Goal: Information Seeking & Learning: Understand process/instructions

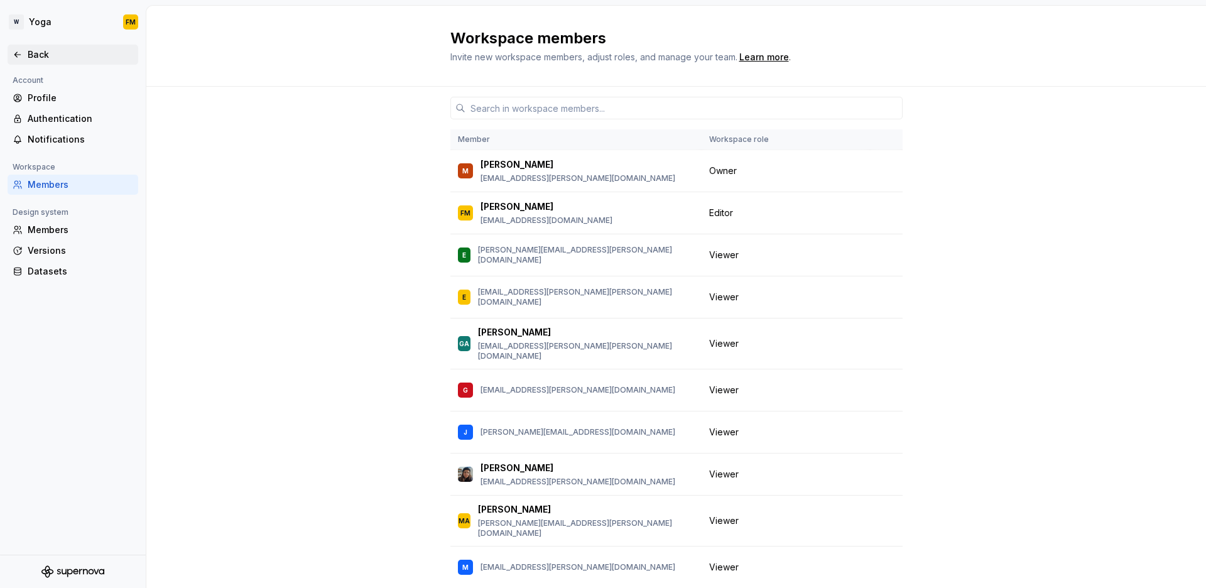
click at [62, 50] on div "Back" at bounding box center [81, 54] width 106 height 13
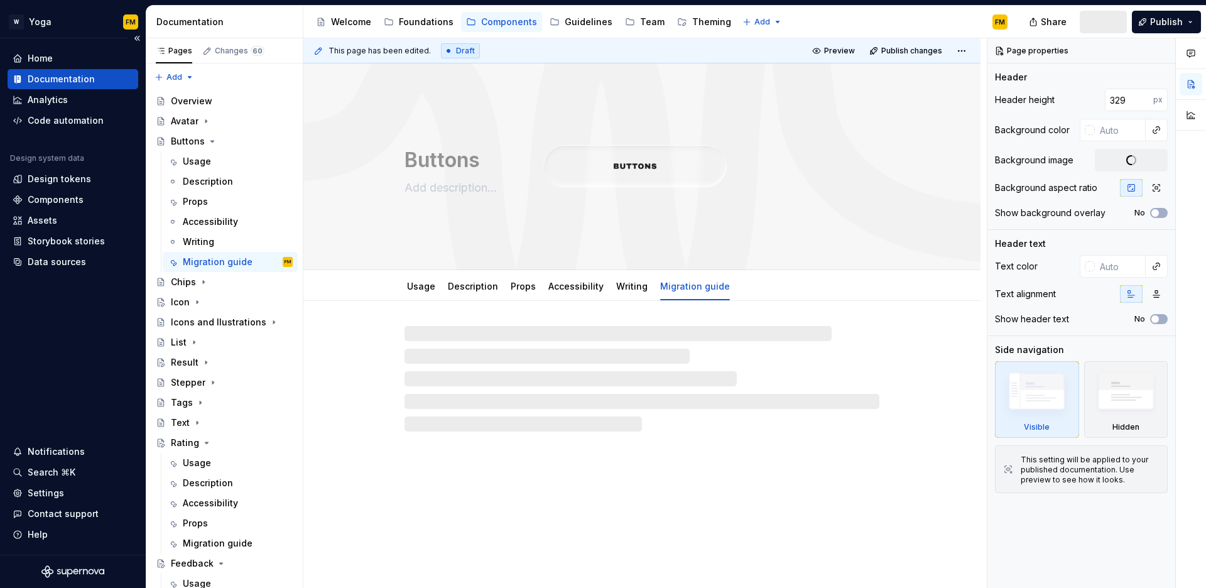
click at [85, 77] on div "Documentation" at bounding box center [61, 79] width 67 height 13
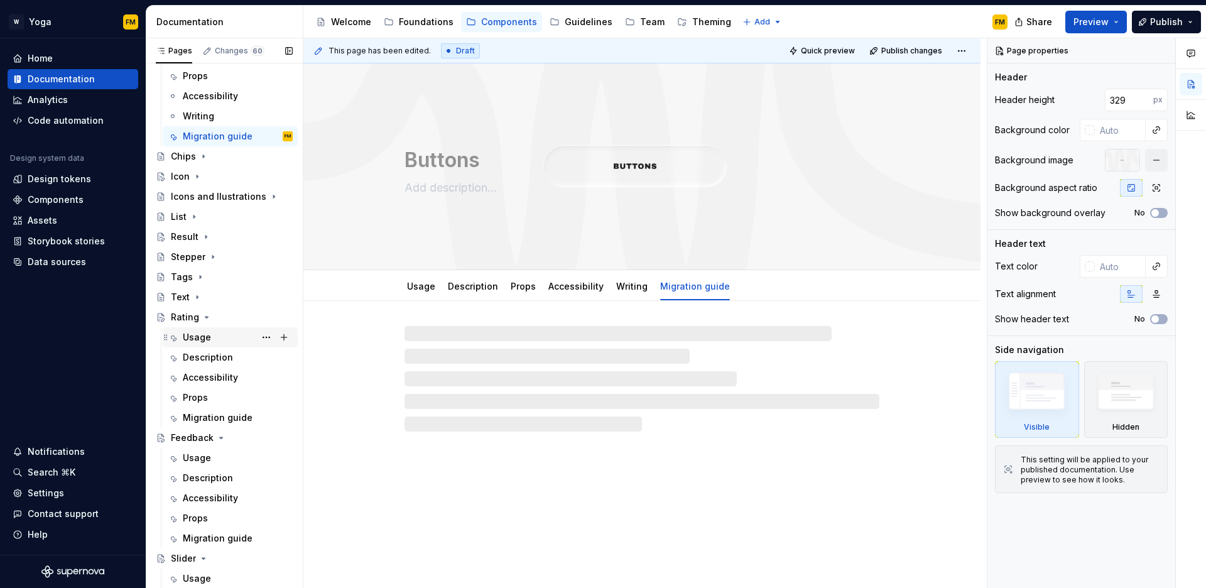
scroll to position [155, 0]
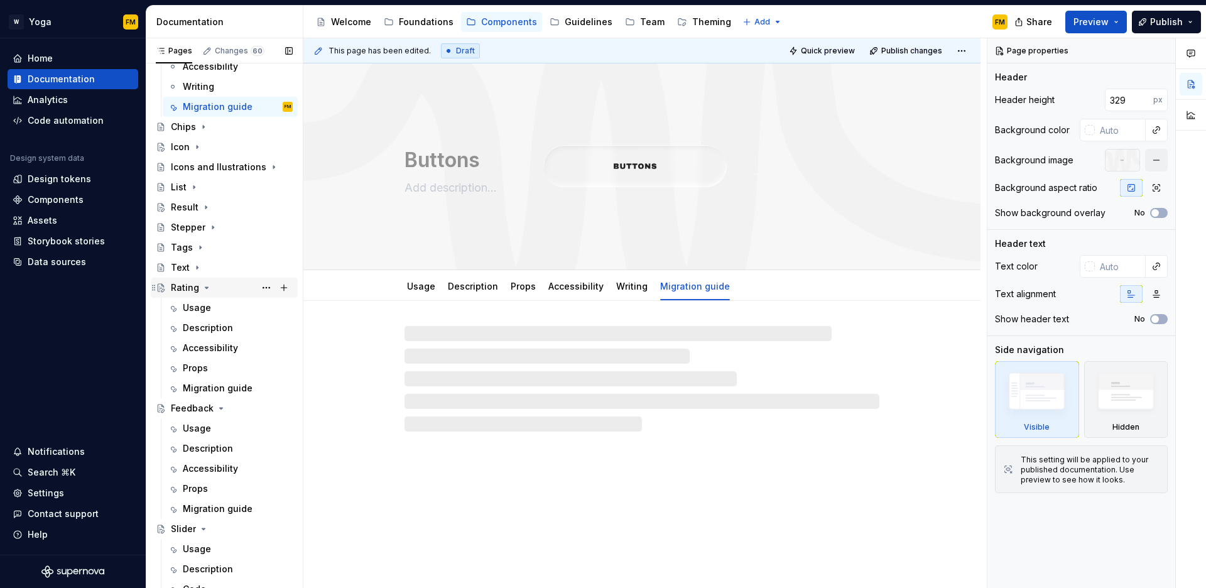
click at [205, 288] on icon "Page tree" at bounding box center [206, 287] width 3 height 1
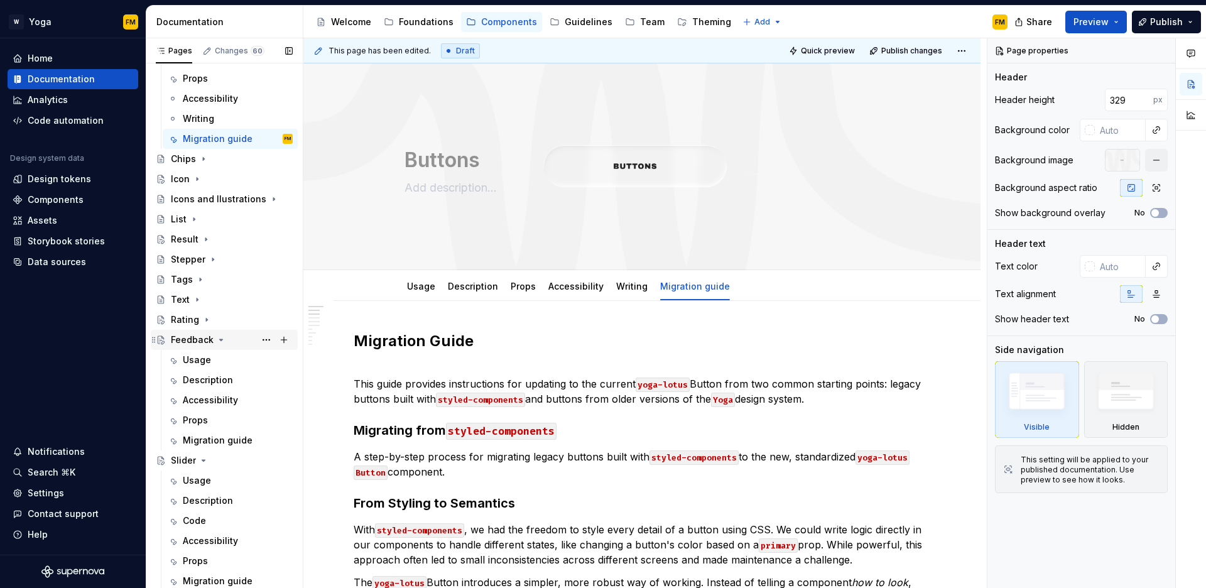
click at [220, 340] on icon "Page tree" at bounding box center [221, 339] width 3 height 1
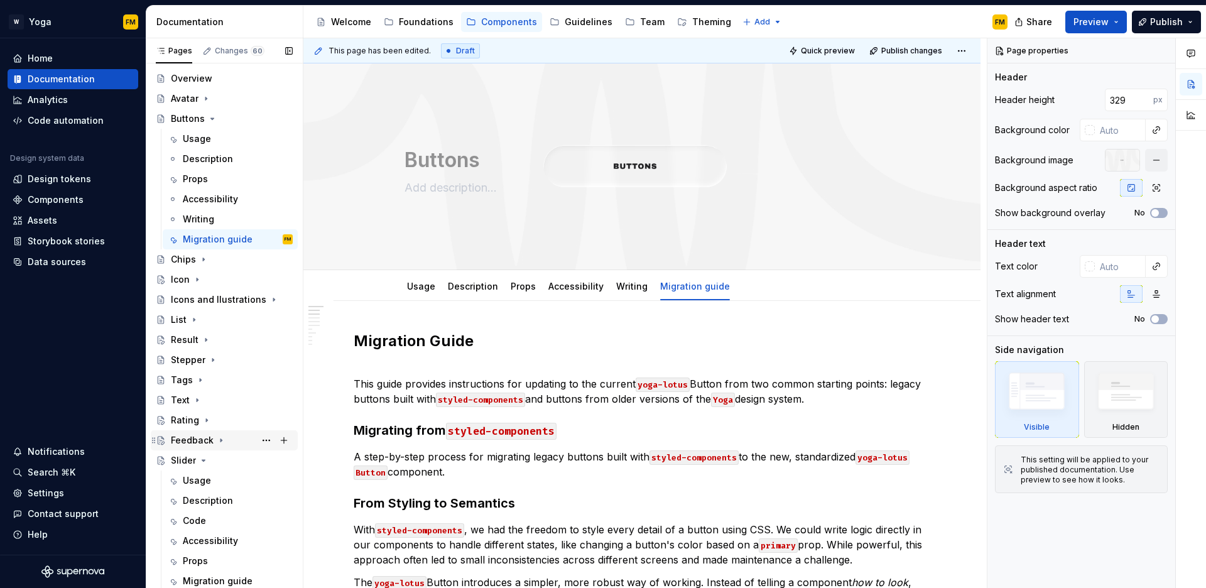
scroll to position [23, 0]
click at [205, 459] on icon "Page tree" at bounding box center [204, 461] width 10 height 10
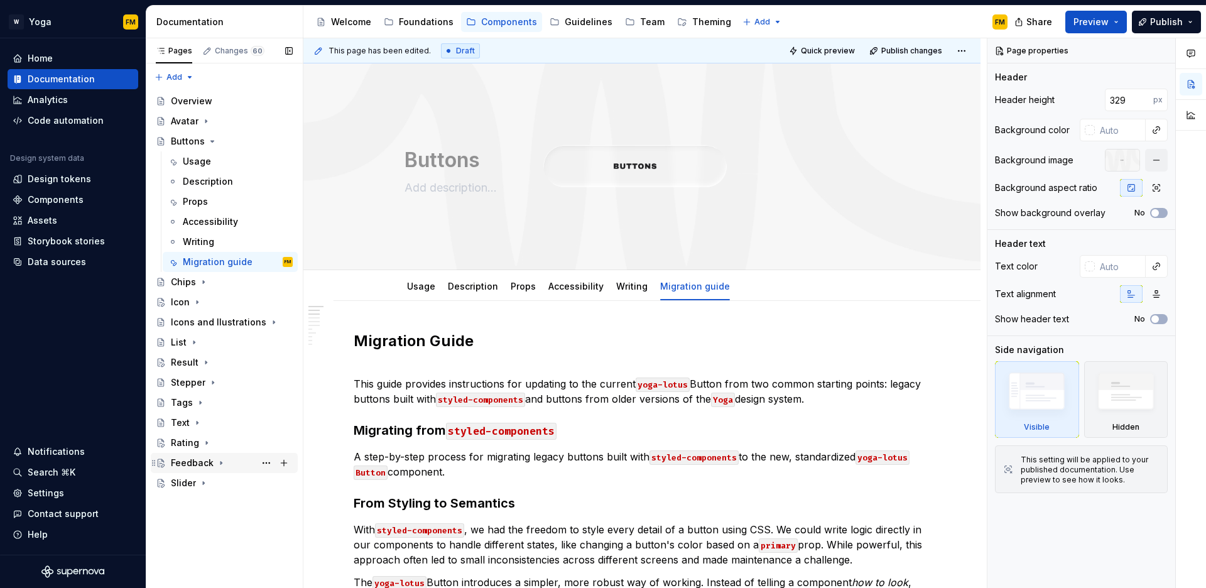
click at [203, 464] on div "Feedback" at bounding box center [192, 463] width 43 height 13
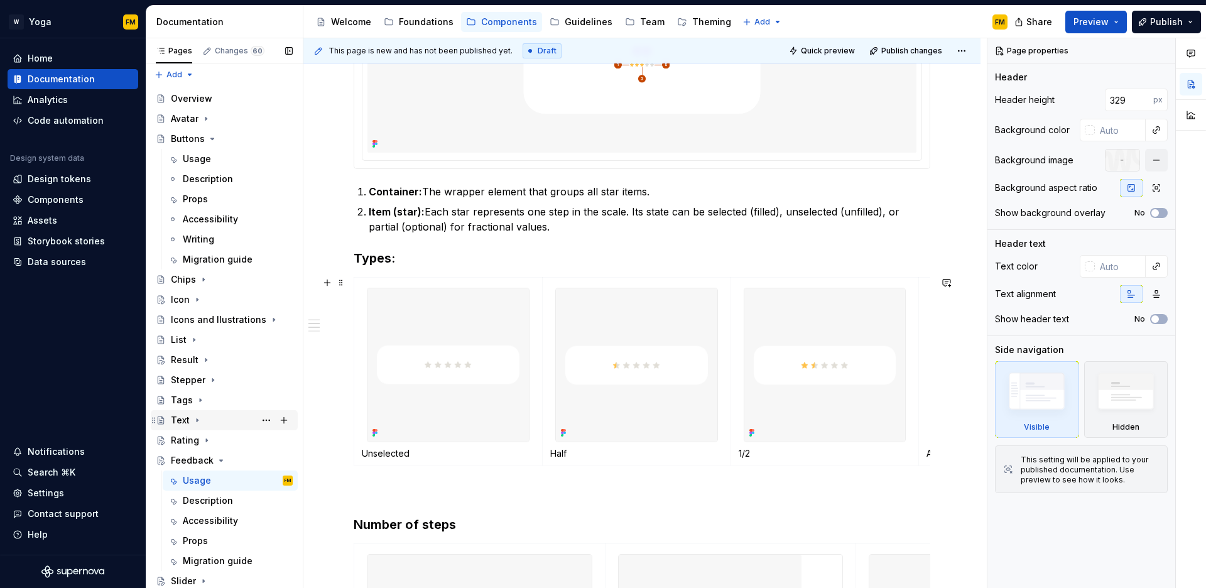
scroll to position [462, 0]
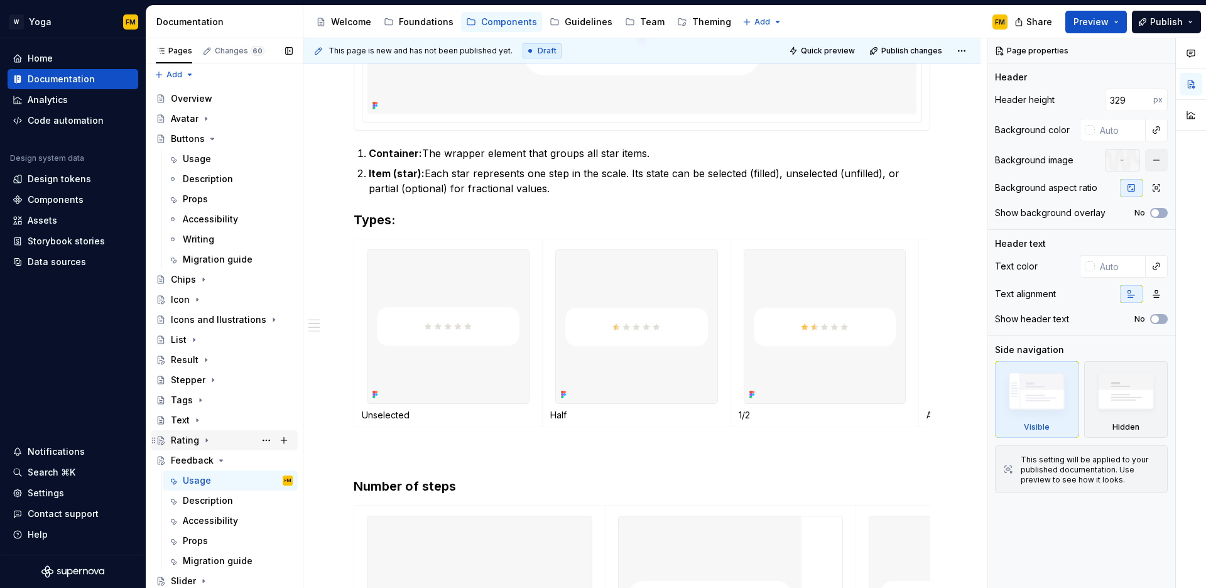
click at [205, 441] on icon "Page tree" at bounding box center [207, 440] width 10 height 10
click at [206, 464] on div "Usage" at bounding box center [197, 460] width 28 height 13
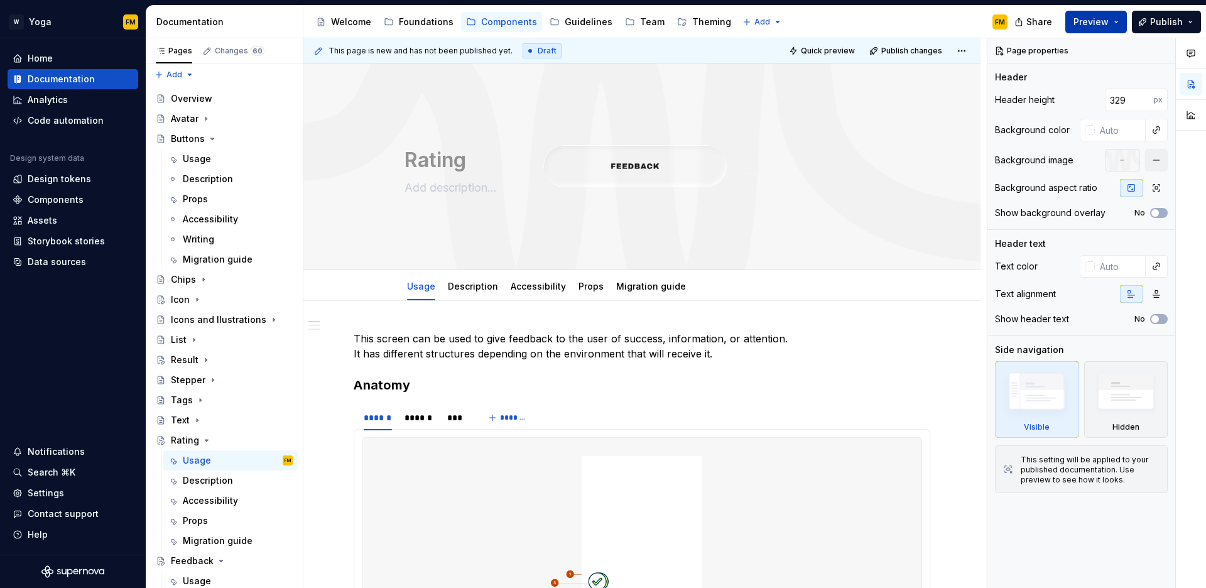
click at [1113, 18] on button "Preview" at bounding box center [1097, 22] width 62 height 23
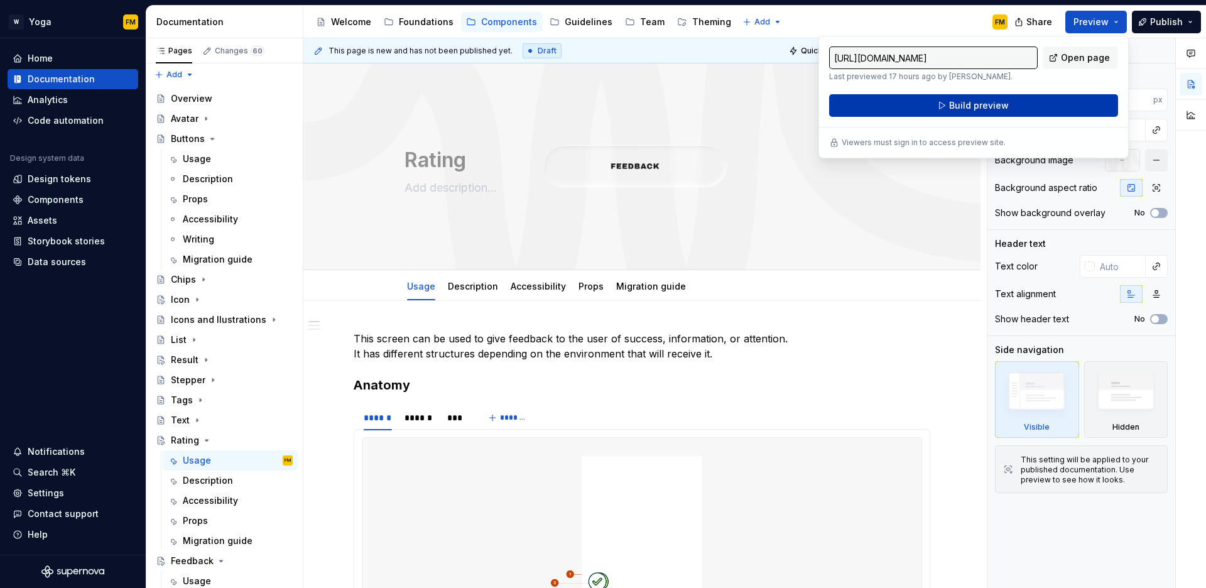
click at [987, 101] on span "Build preview" at bounding box center [979, 105] width 60 height 13
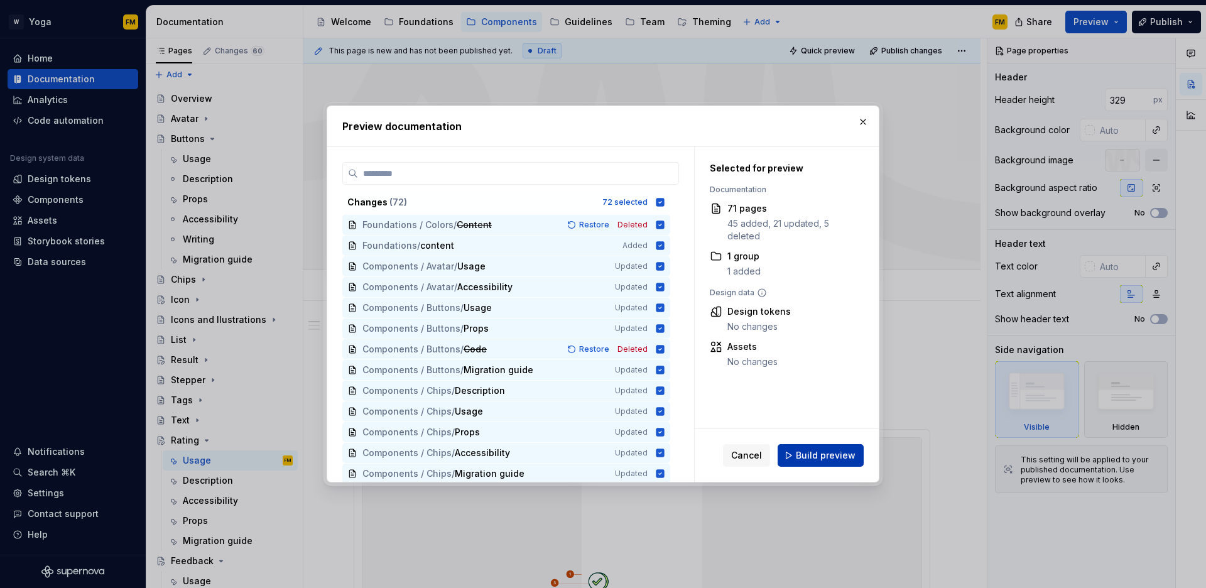
click at [819, 457] on span "Build preview" at bounding box center [826, 455] width 60 height 13
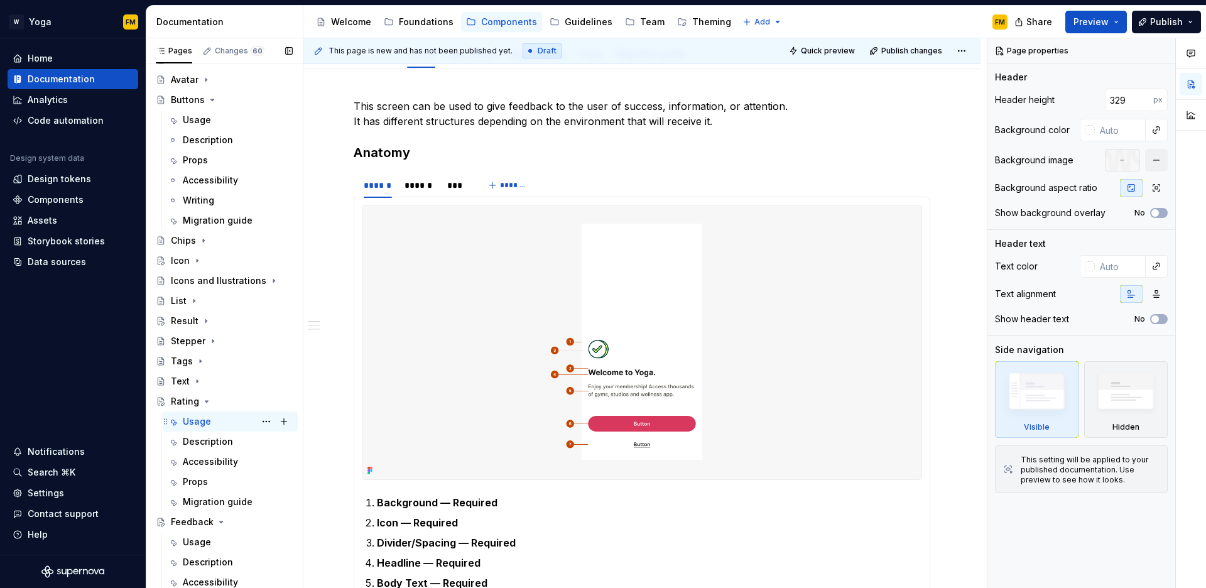
scroll to position [79, 0]
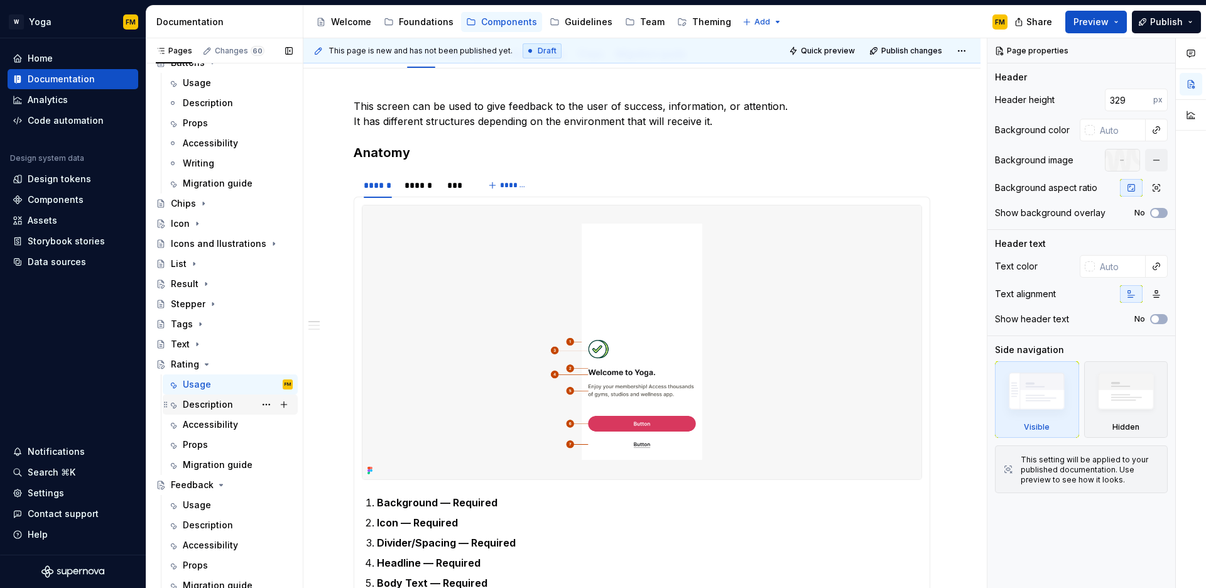
click at [230, 408] on div "Description" at bounding box center [208, 404] width 50 height 13
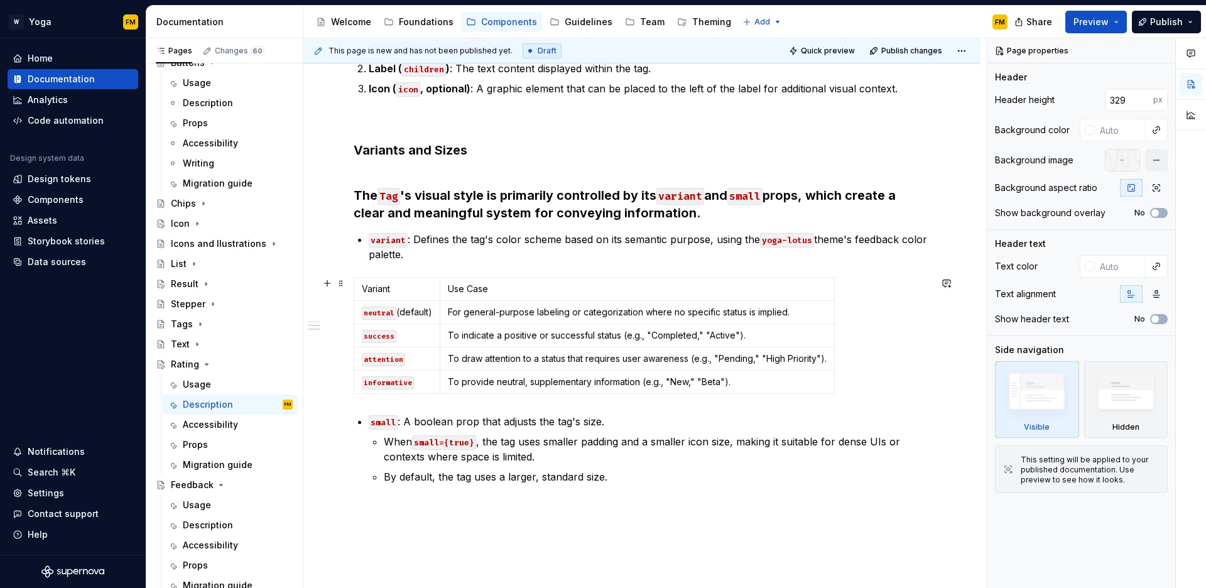
scroll to position [541, 0]
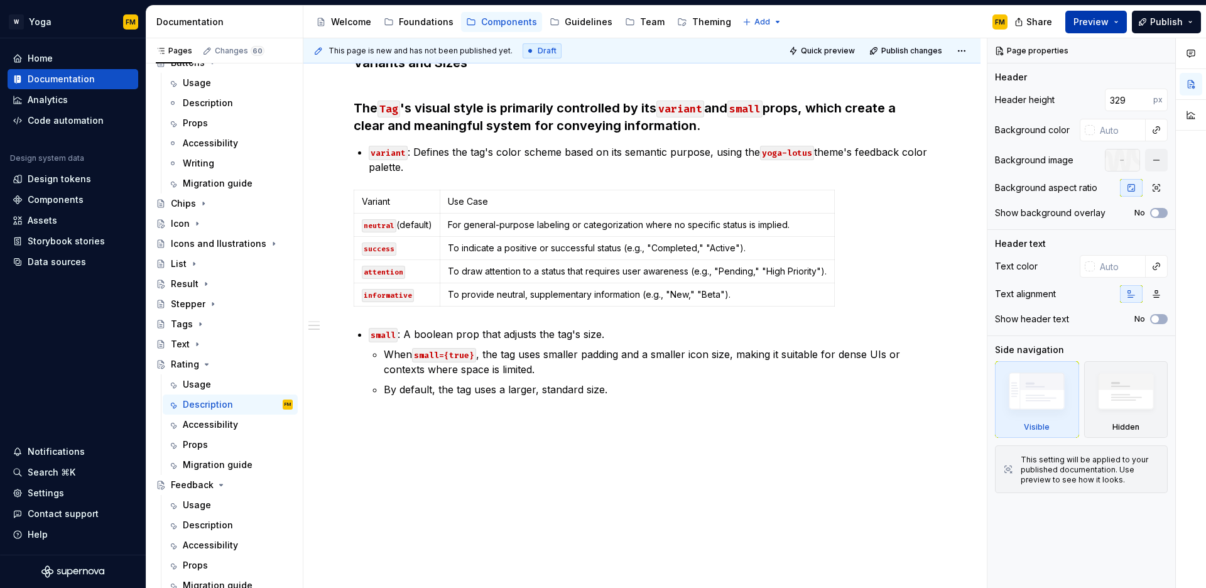
click at [1094, 30] on button "Preview" at bounding box center [1097, 22] width 62 height 23
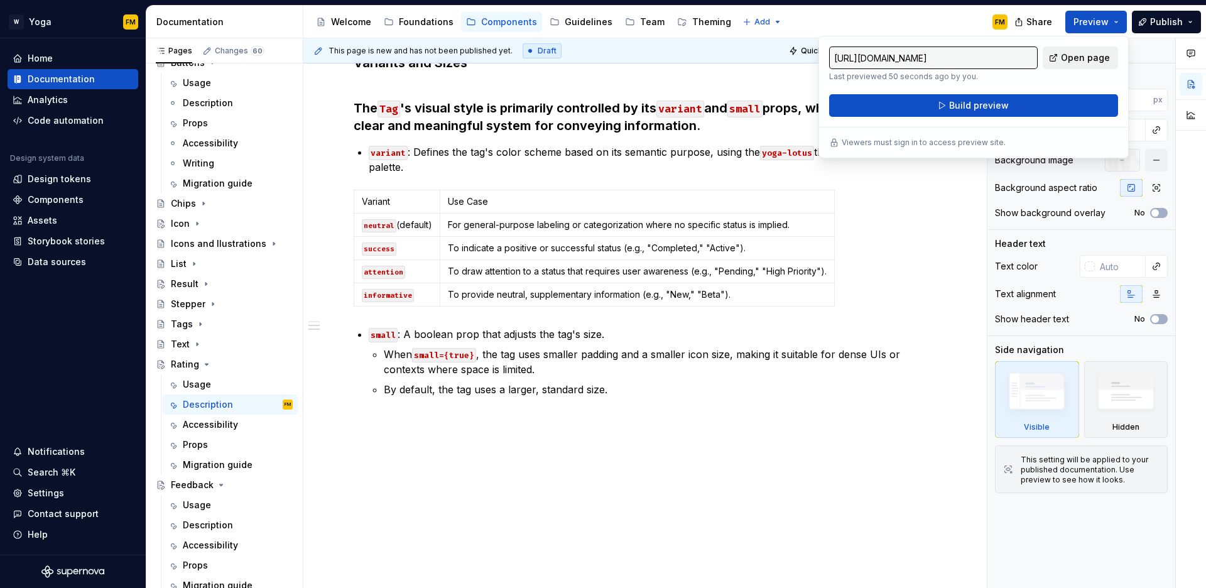
click at [1069, 60] on span "Open page" at bounding box center [1085, 58] width 49 height 13
click at [213, 380] on div "Usage" at bounding box center [238, 385] width 110 height 18
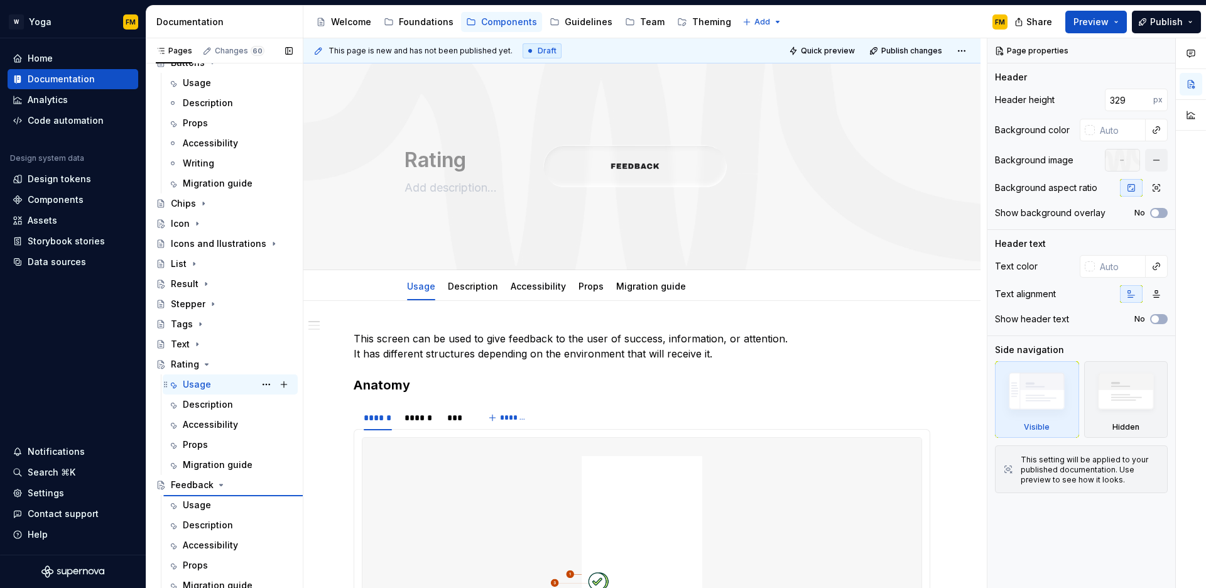
type textarea "*"
type textarea "Feedback"
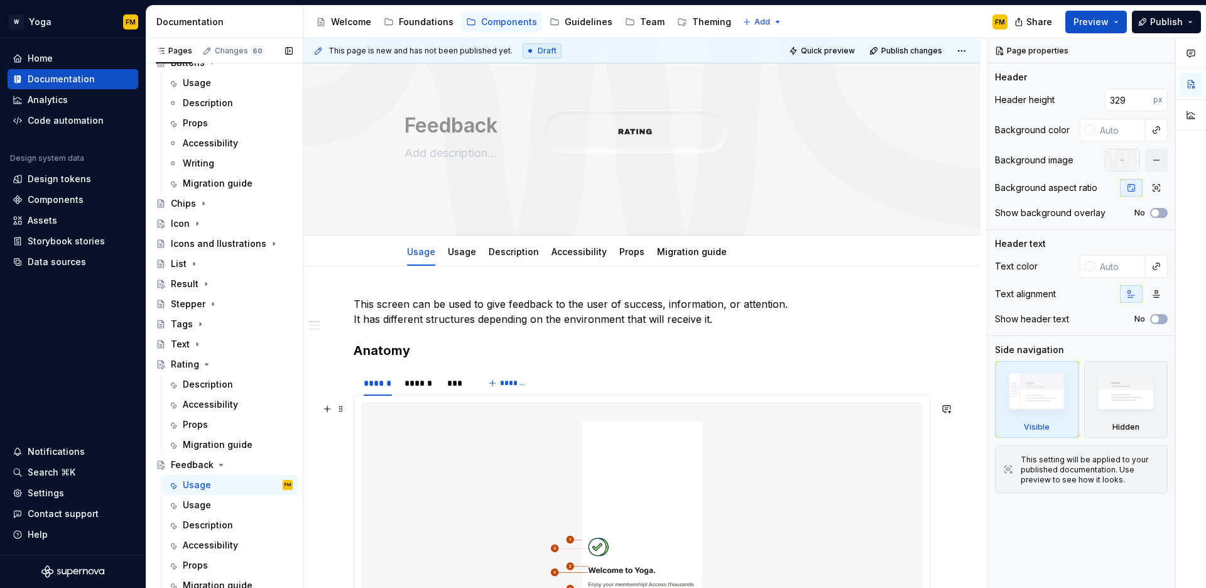
scroll to position [40, 0]
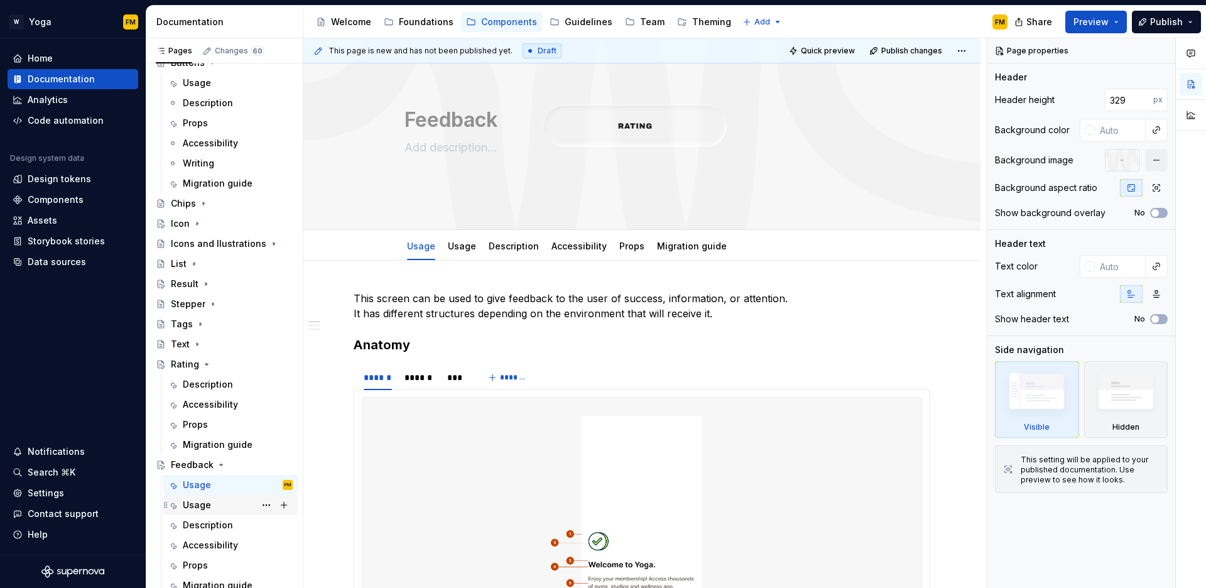
click at [222, 503] on div "Usage" at bounding box center [238, 505] width 110 height 18
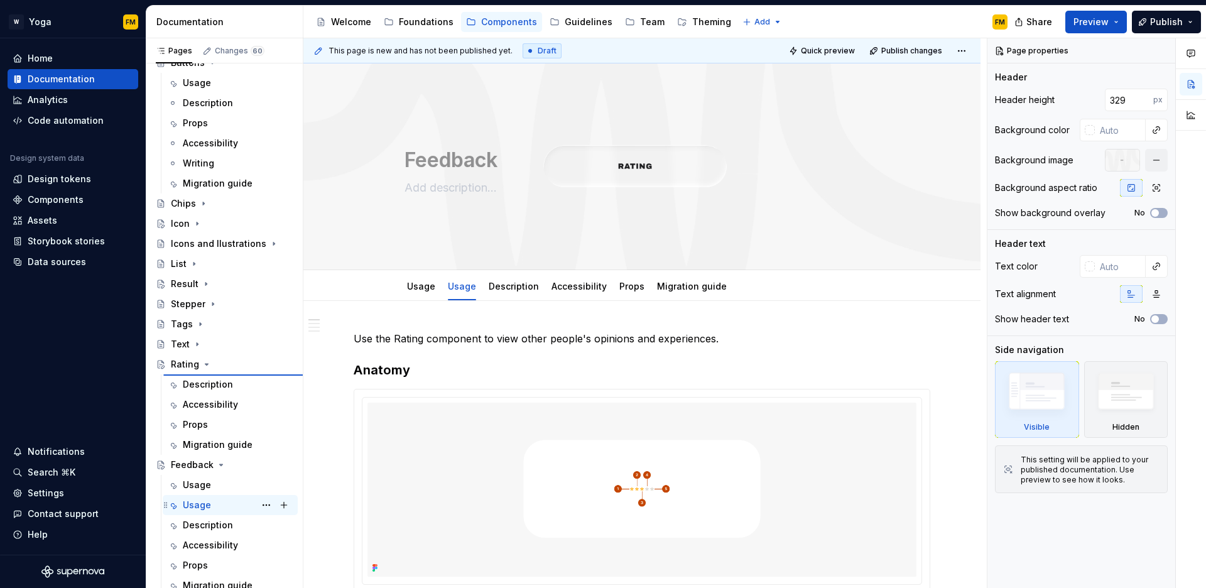
type textarea "*"
type textarea "Rating"
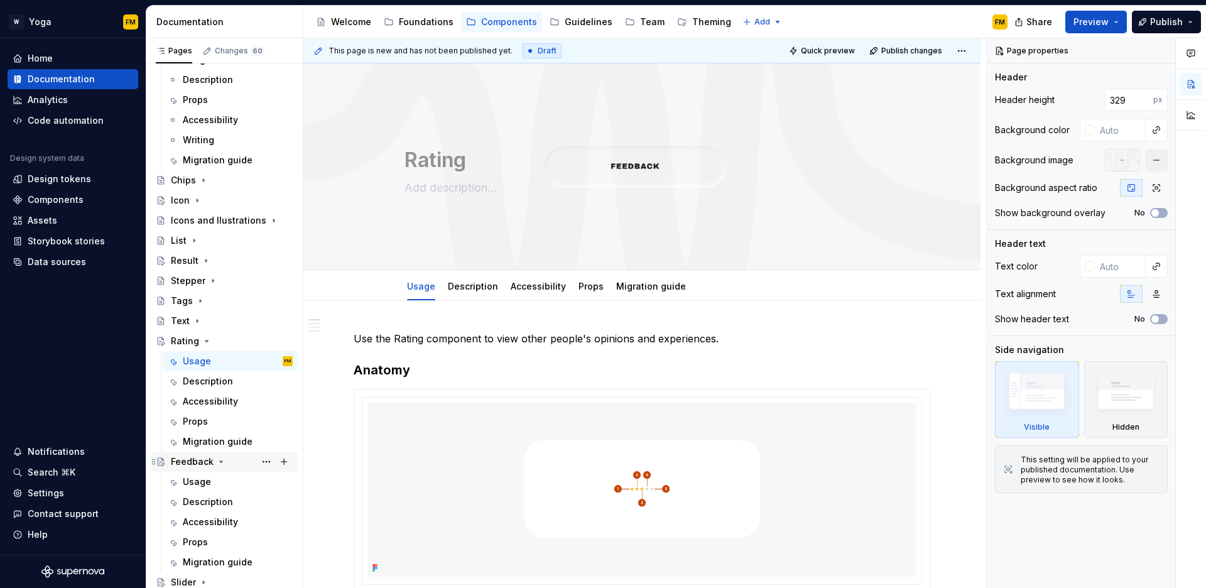
scroll to position [103, 0]
click at [203, 481] on div "Usage" at bounding box center [197, 480] width 28 height 13
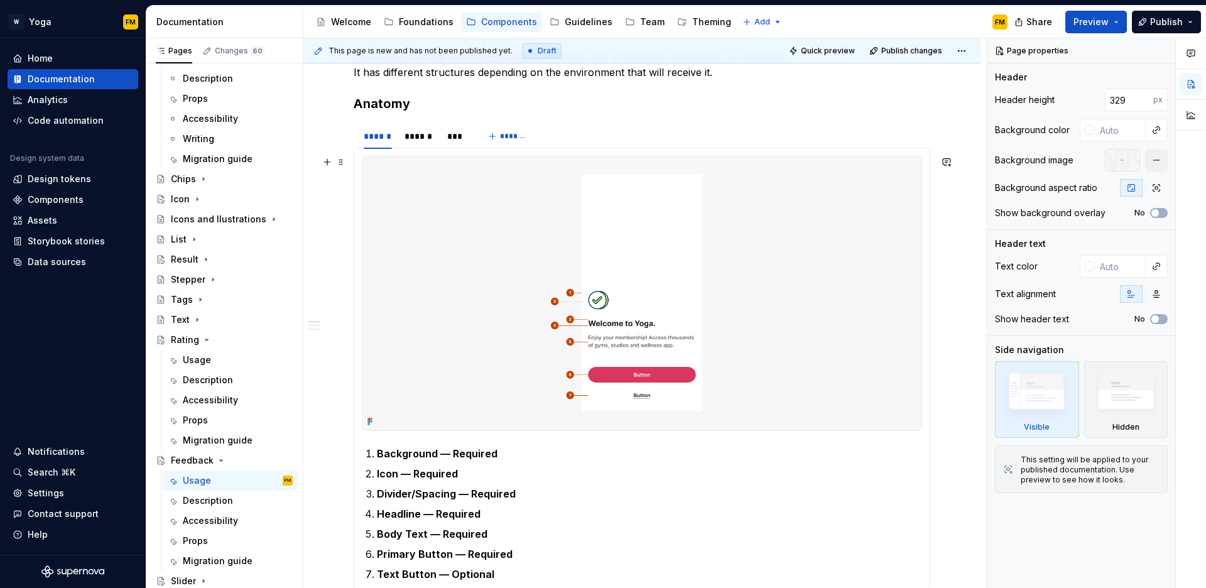
scroll to position [318, 0]
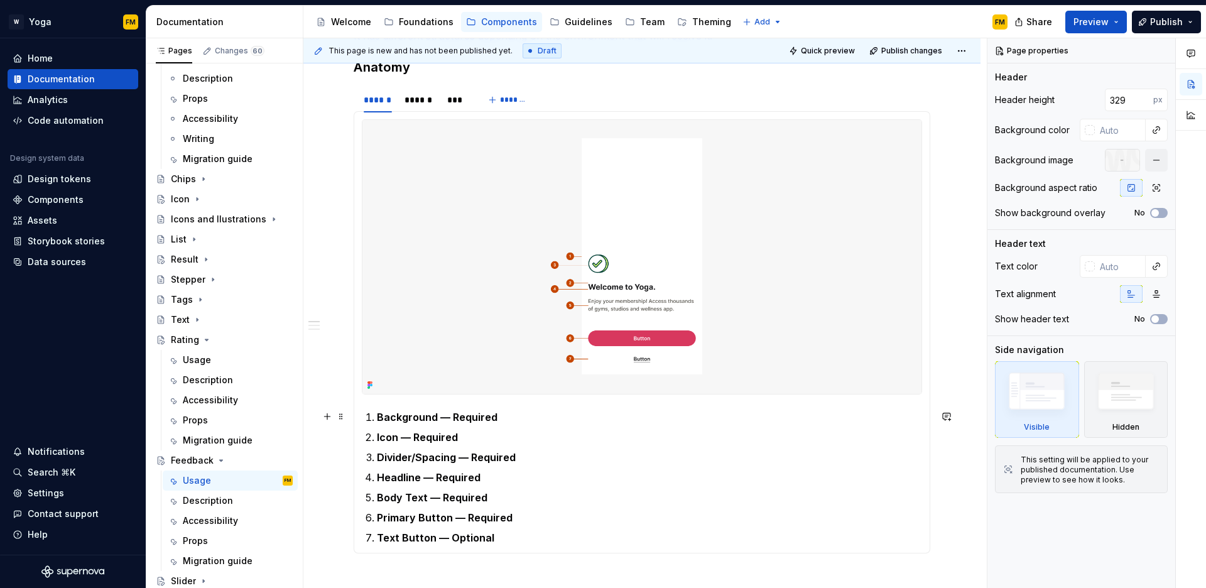
click at [409, 408] on section-item-column "Background — Required Icon — Required Divider/Spacing — Required Headline — Req…" at bounding box center [642, 332] width 560 height 426
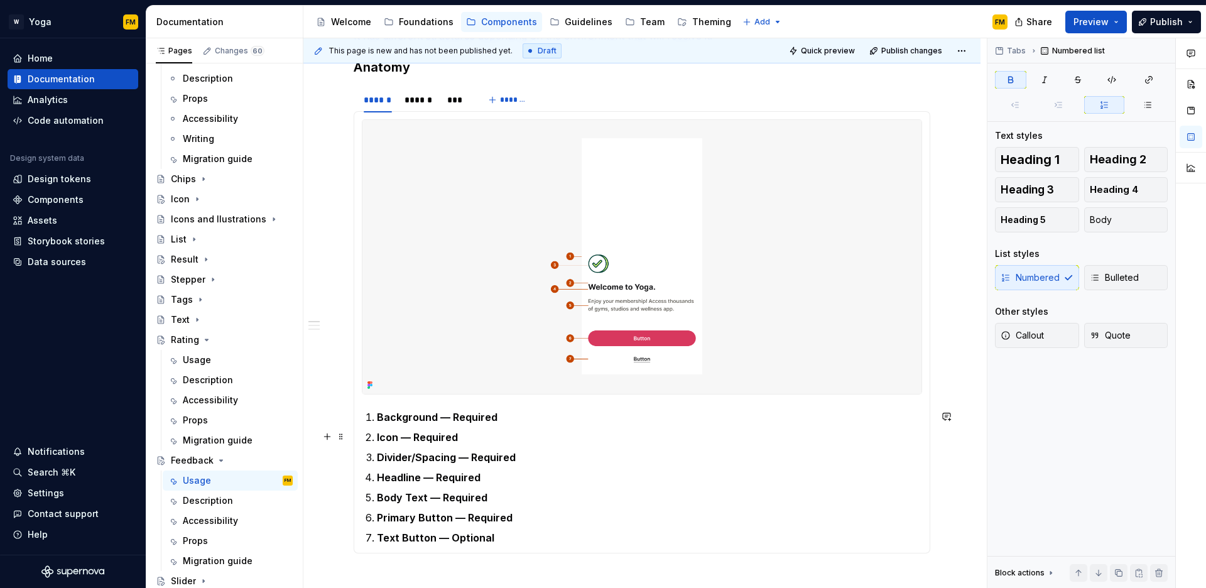
click at [456, 438] on strong "Icon — Required" at bounding box center [417, 437] width 81 height 13
drag, startPoint x: 496, startPoint y: 418, endPoint x: 376, endPoint y: 424, distance: 119.5
click at [377, 424] on ol "Background — Required Icon — Required Divider/Spacing — Required Headline — Req…" at bounding box center [649, 478] width 545 height 136
type textarea "*"
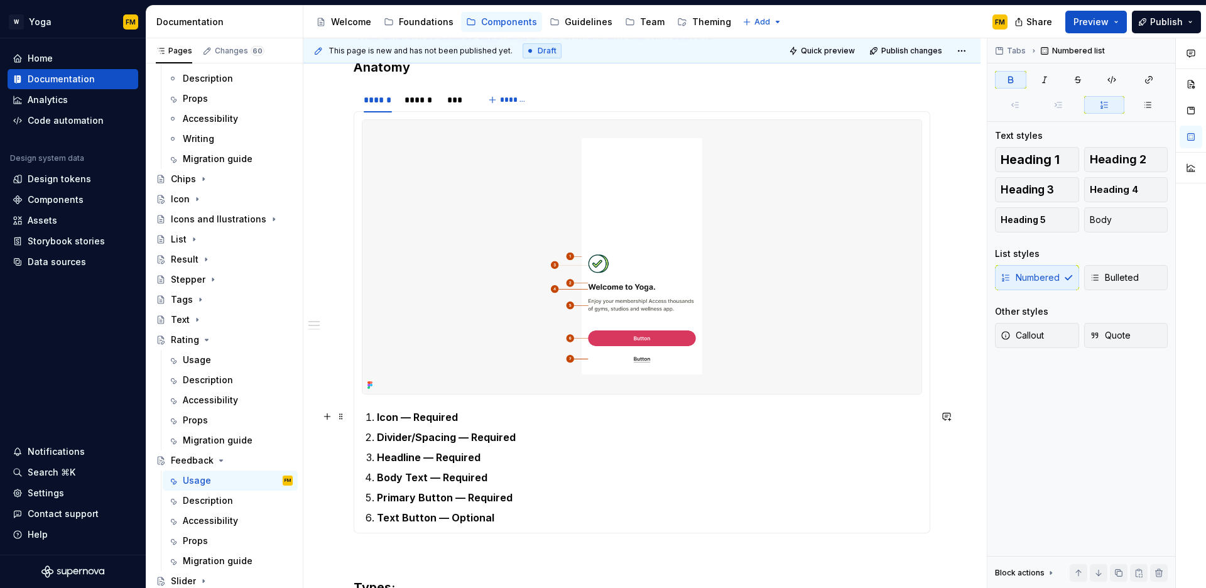
click at [397, 418] on strong "Icon — Required" at bounding box center [417, 417] width 81 height 13
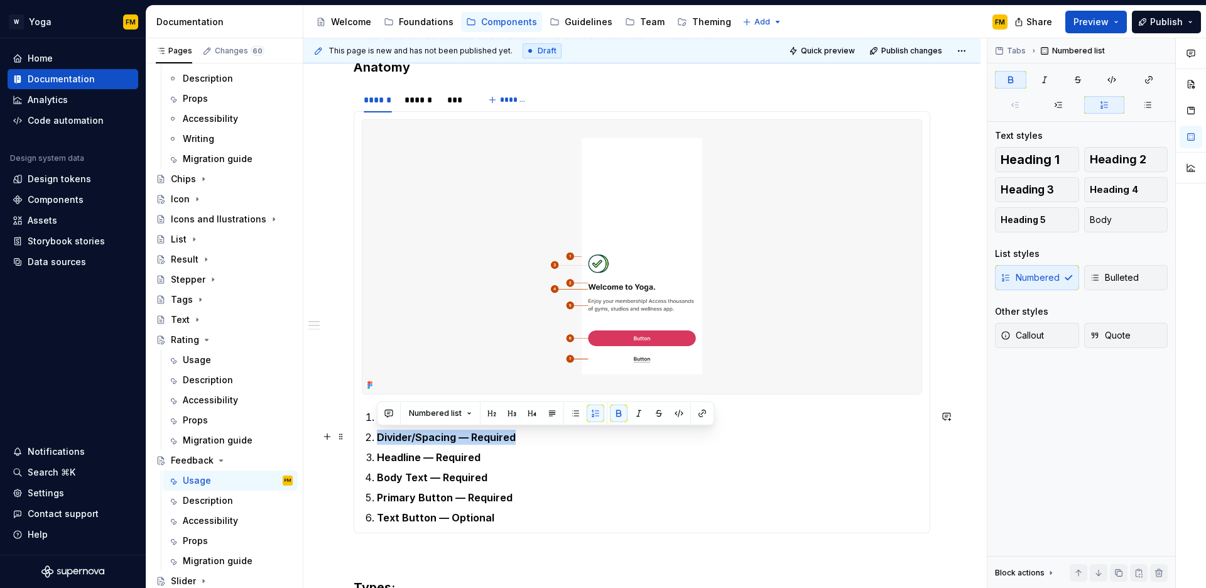
drag, startPoint x: 523, startPoint y: 437, endPoint x: 376, endPoint y: 442, distance: 147.1
click at [377, 442] on li "Divider/Spacing — Required" at bounding box center [649, 437] width 545 height 15
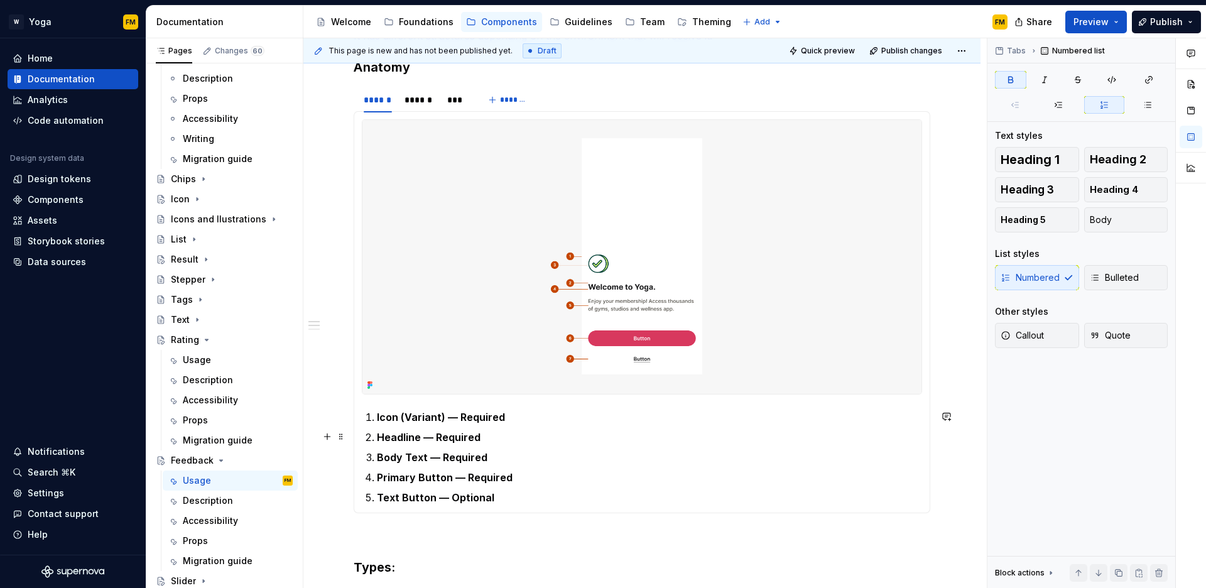
click at [385, 439] on strong "Headline — Required" at bounding box center [429, 437] width 104 height 13
drag, startPoint x: 379, startPoint y: 457, endPoint x: 426, endPoint y: 456, distance: 47.1
click at [426, 456] on strong "Body Text — Required" at bounding box center [432, 457] width 111 height 13
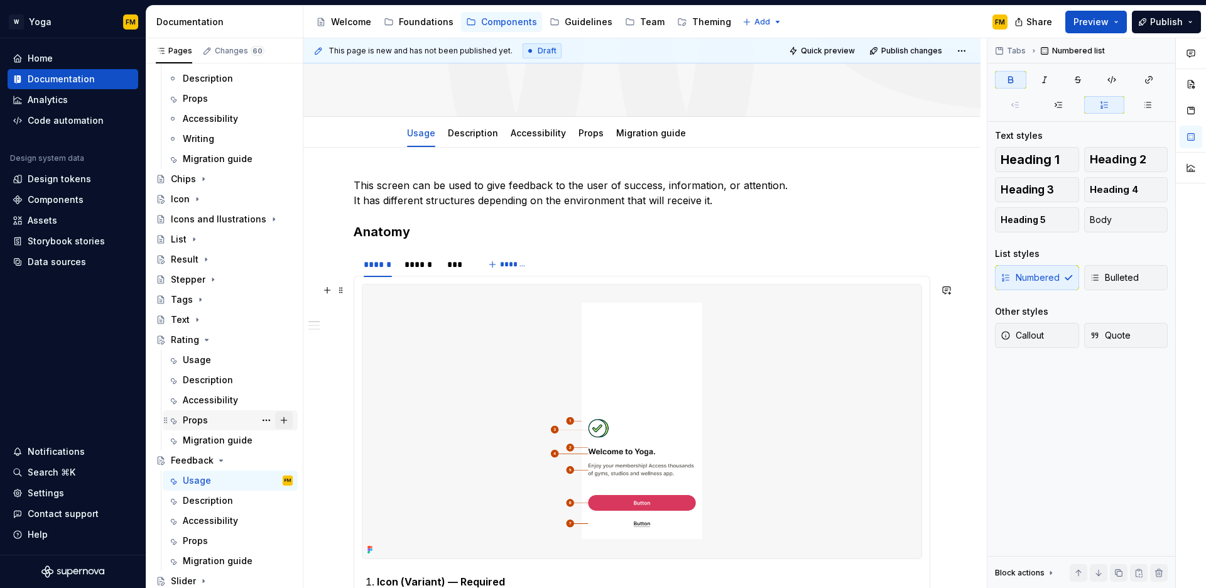
scroll to position [243, 0]
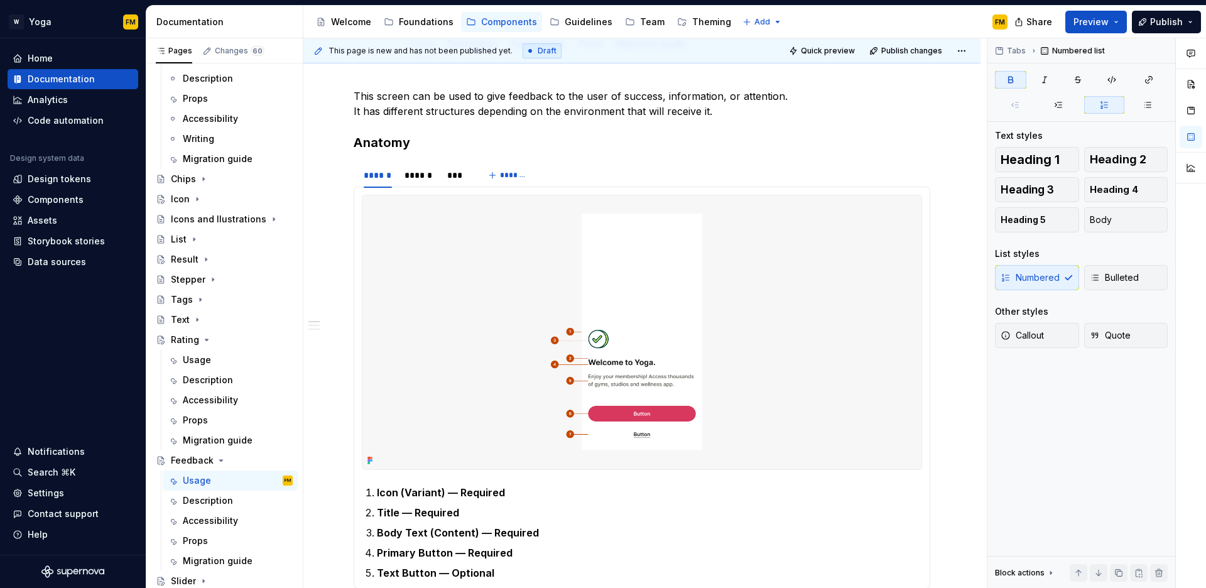
type textarea "*"
